Goal: Transaction & Acquisition: Purchase product/service

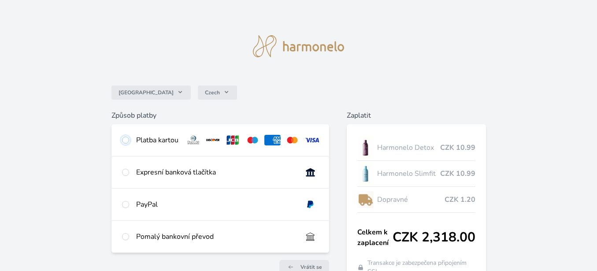
click at [126, 142] on input "radio" at bounding box center [125, 140] width 7 height 7
radio input "true"
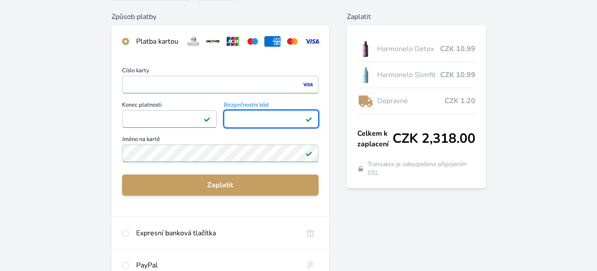
scroll to position [132, 0]
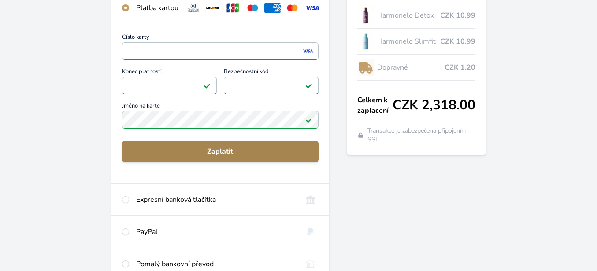
click at [217, 150] on span "Zaplatit" at bounding box center [220, 151] width 182 height 11
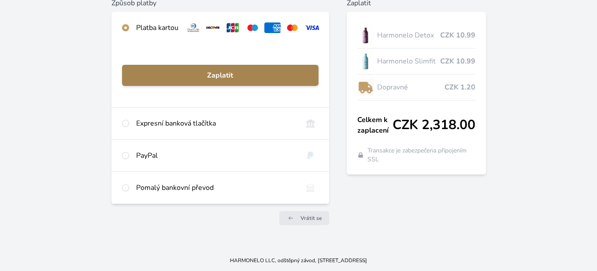
scroll to position [112, 0]
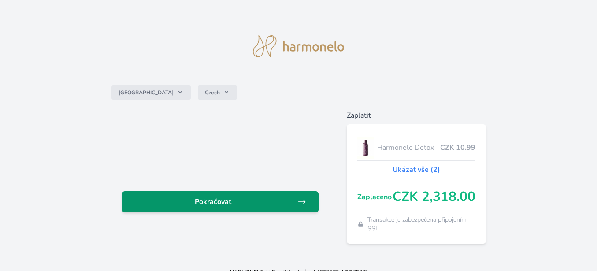
click at [211, 198] on span "Pokračovat" at bounding box center [213, 202] width 168 height 11
